Goal: Task Accomplishment & Management: Manage account settings

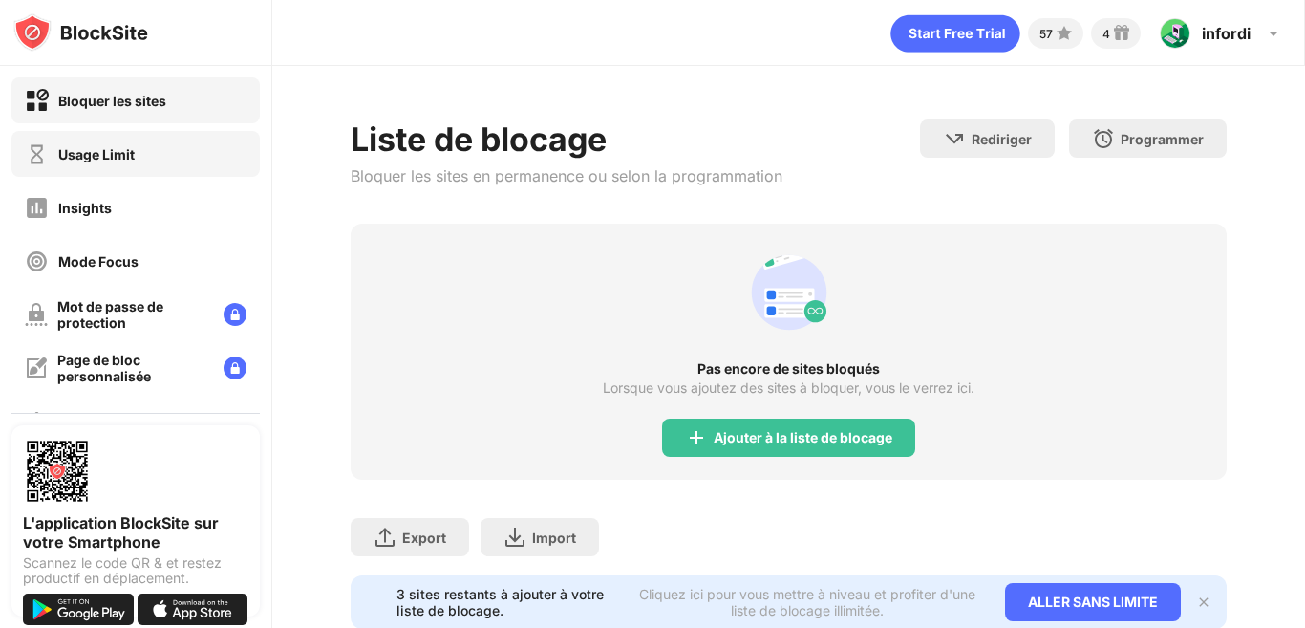
click at [161, 163] on div "Usage Limit" at bounding box center [135, 154] width 248 height 46
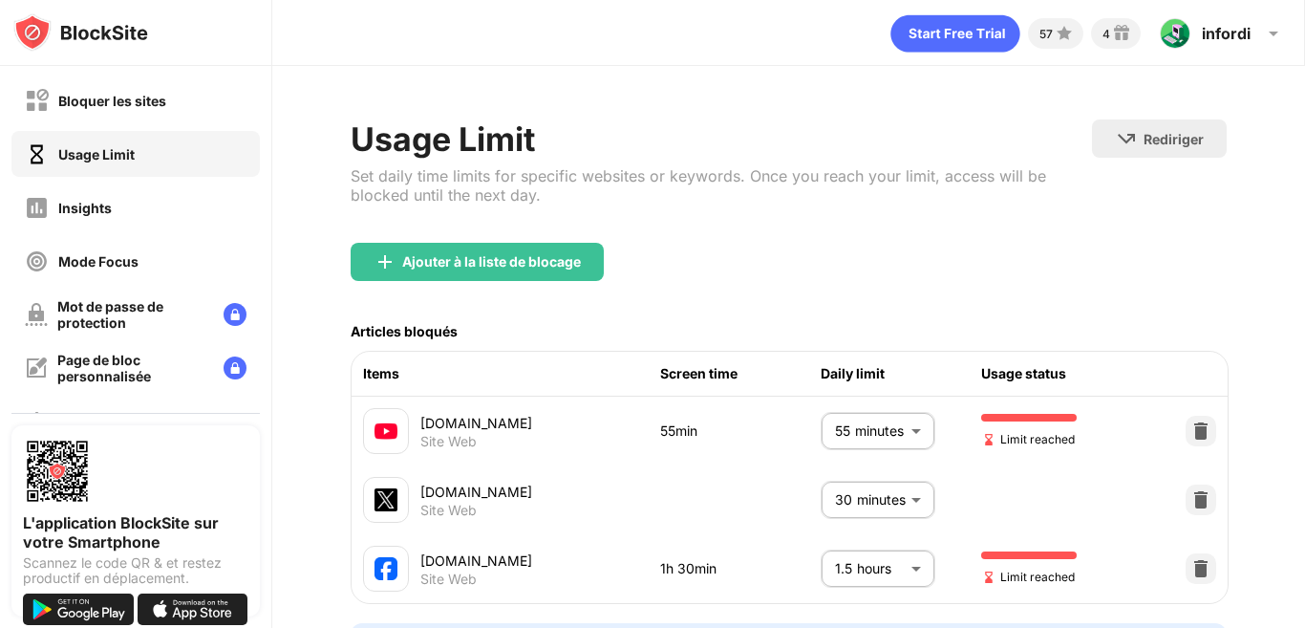
click at [915, 556] on body "Bloquer les sites Usage Limit Insights Mode Focus Mot de passe de protection Pa…" at bounding box center [652, 314] width 1305 height 628
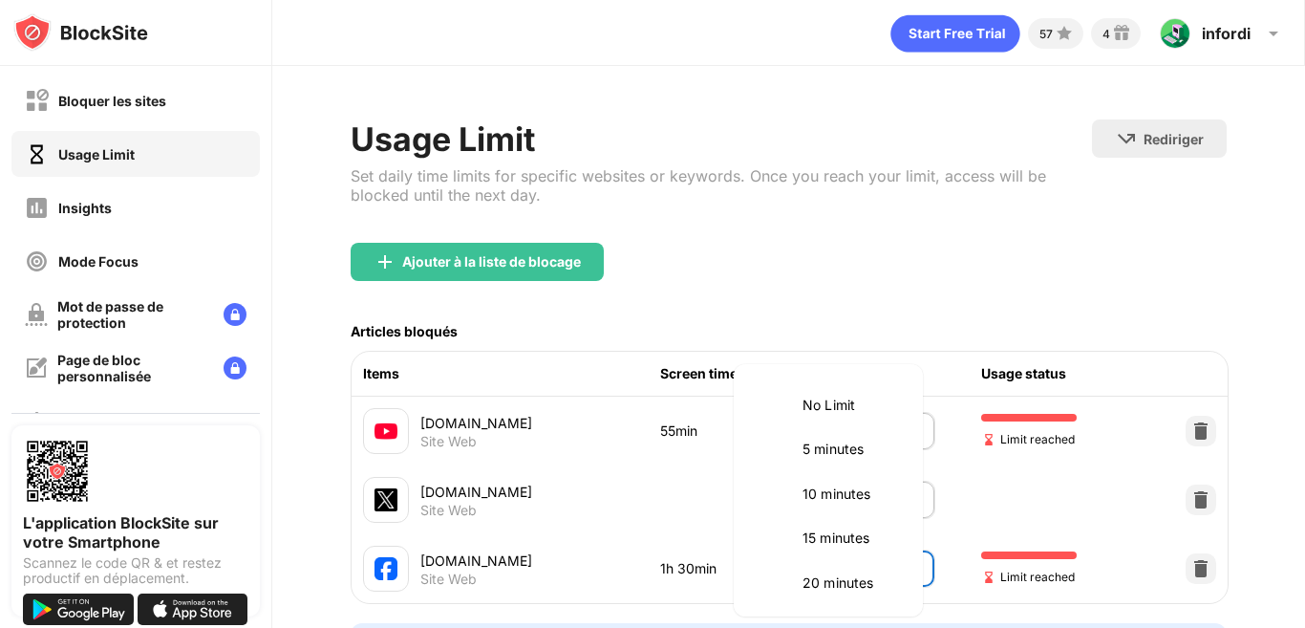
scroll to position [491, 0]
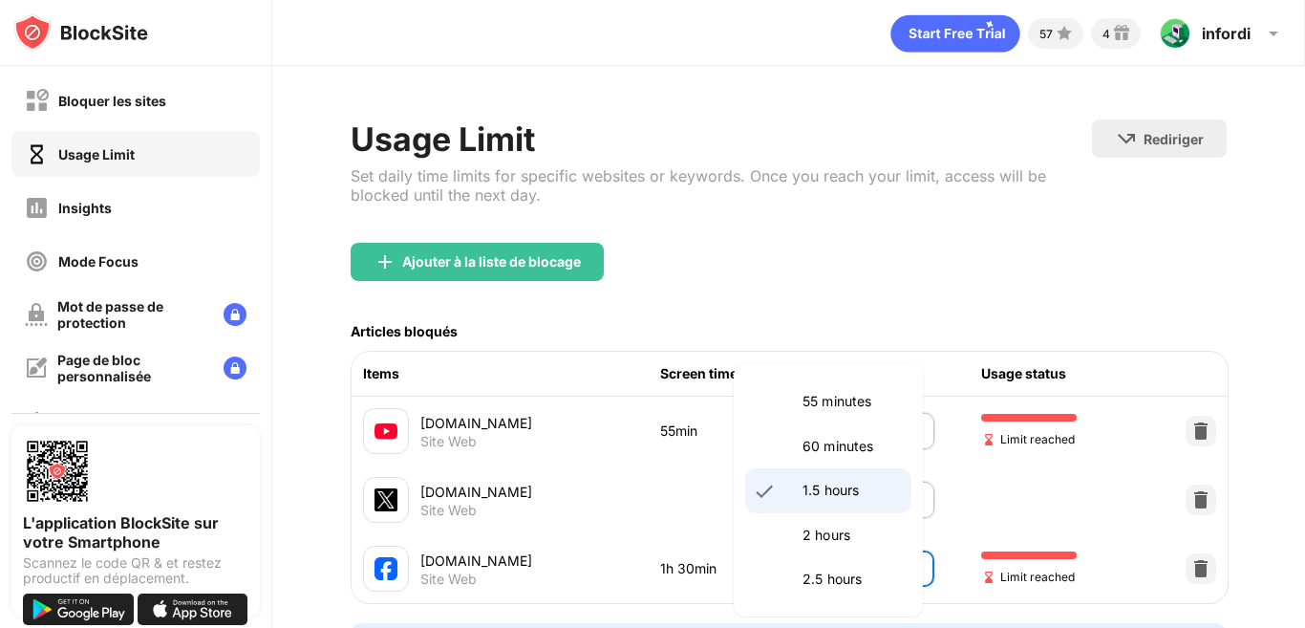
drag, startPoint x: 846, startPoint y: 524, endPoint x: 846, endPoint y: 468, distance: 55.4
click at [845, 459] on li "60 minutes" at bounding box center [828, 446] width 166 height 44
click at [805, 451] on p "60 minutes" at bounding box center [851, 446] width 97 height 21
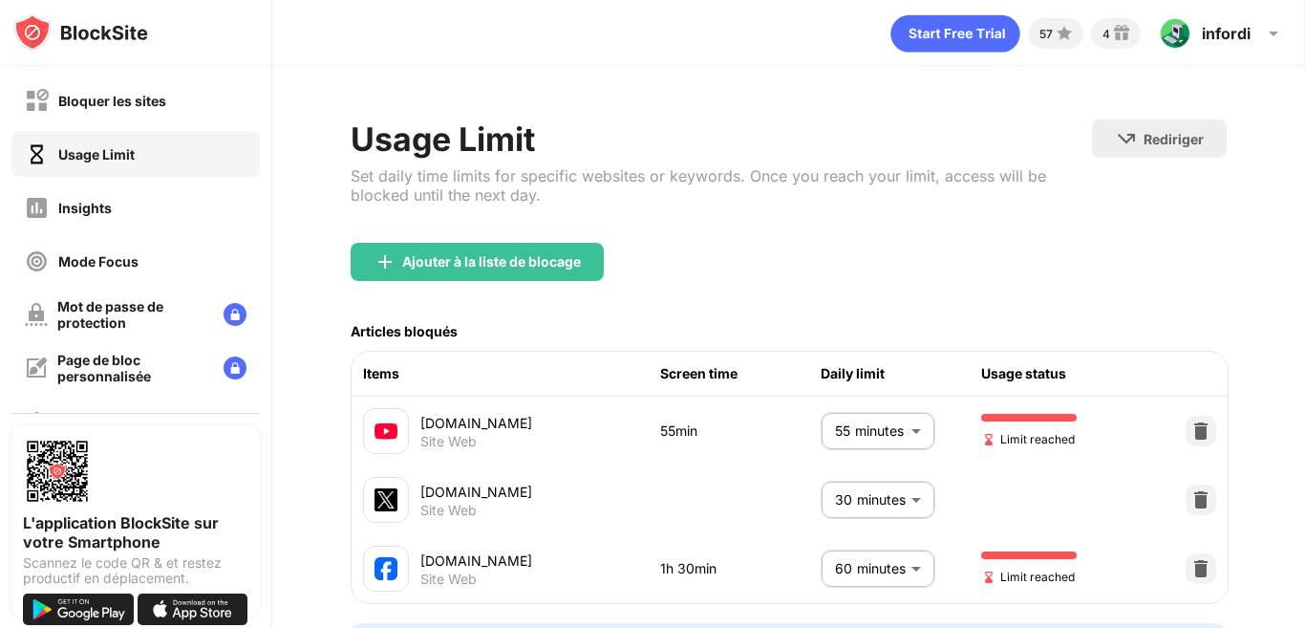
type input "**"
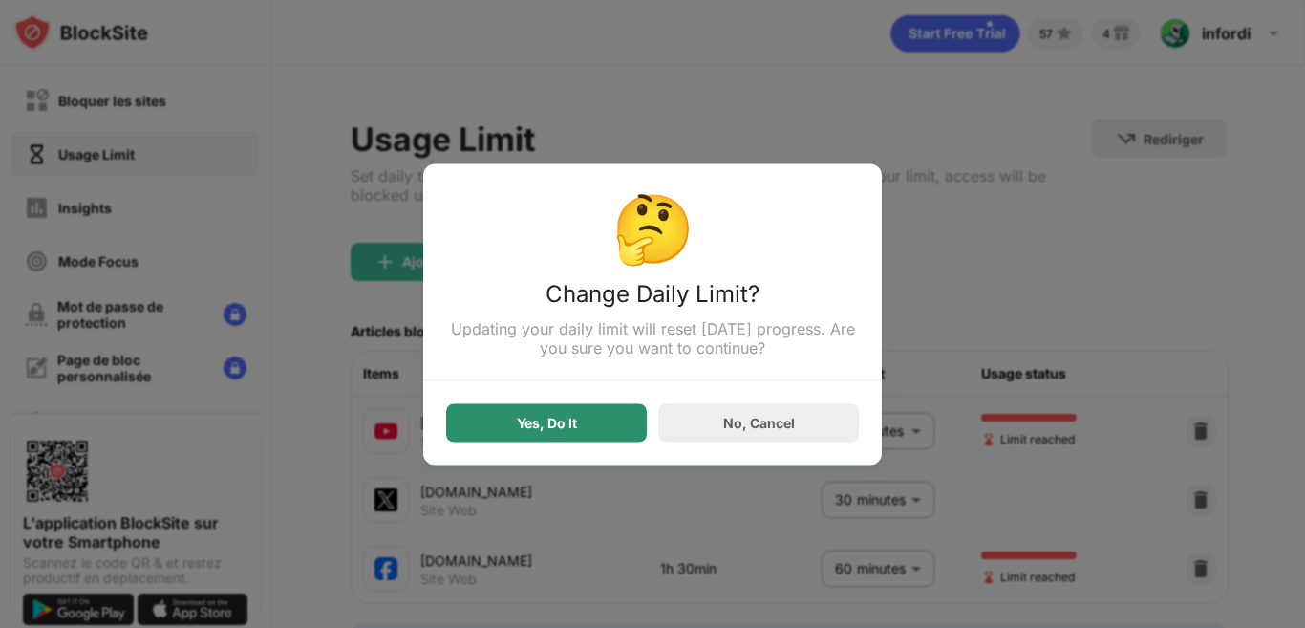
click at [597, 428] on div "Yes, Do It" at bounding box center [546, 422] width 201 height 38
